Goal: Transaction & Acquisition: Purchase product/service

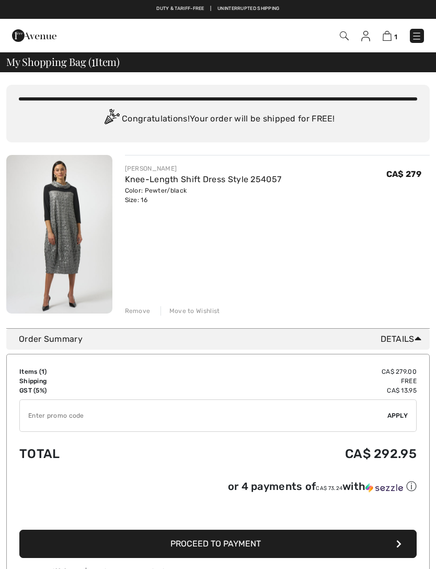
click at [76, 238] on img at bounding box center [59, 234] width 106 height 159
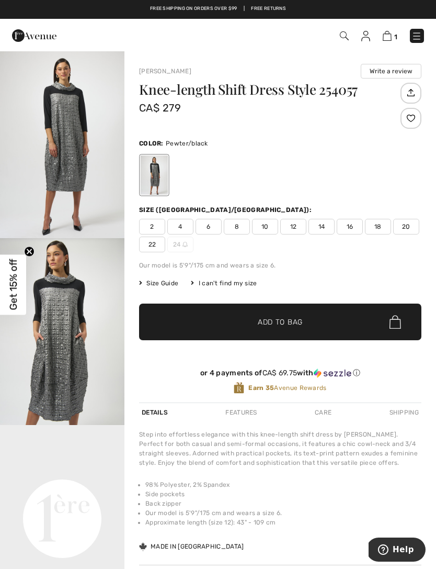
click at [89, 162] on img "1 / 6" at bounding box center [62, 144] width 125 height 187
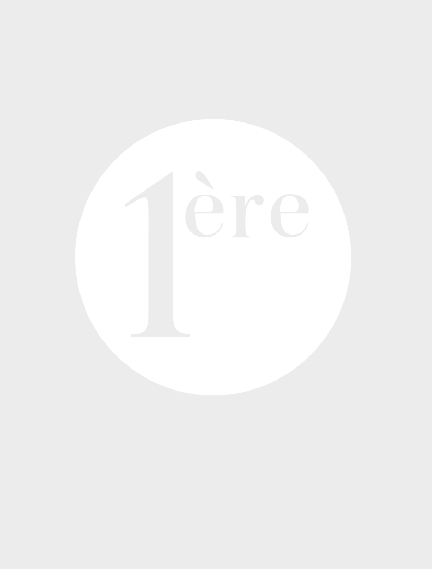
scroll to position [513, 0]
